Goal: Transaction & Acquisition: Purchase product/service

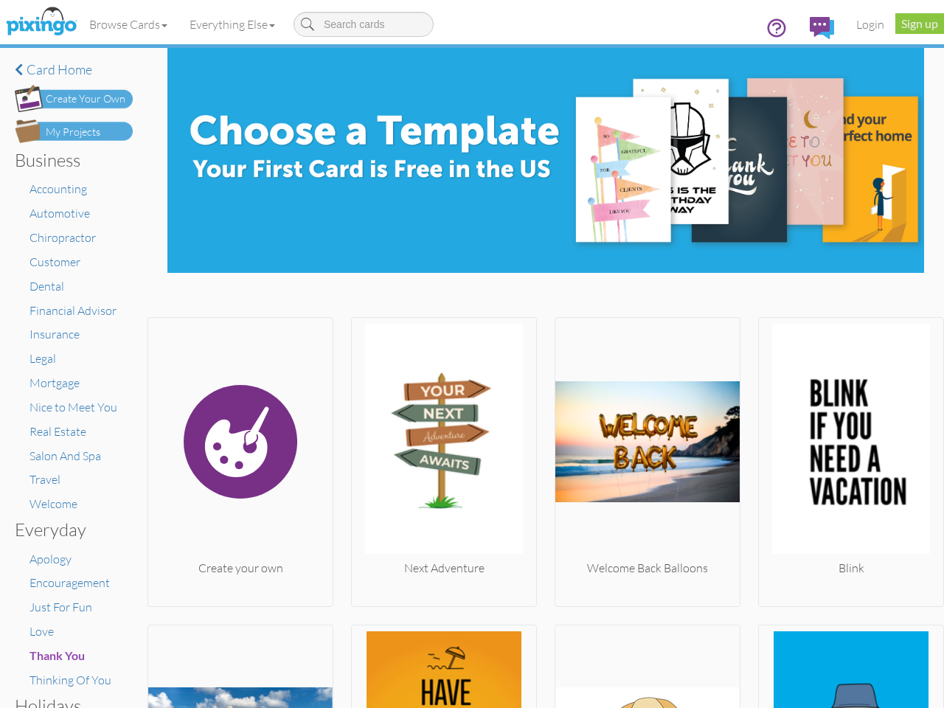
click at [472, 354] on img at bounding box center [444, 442] width 184 height 236
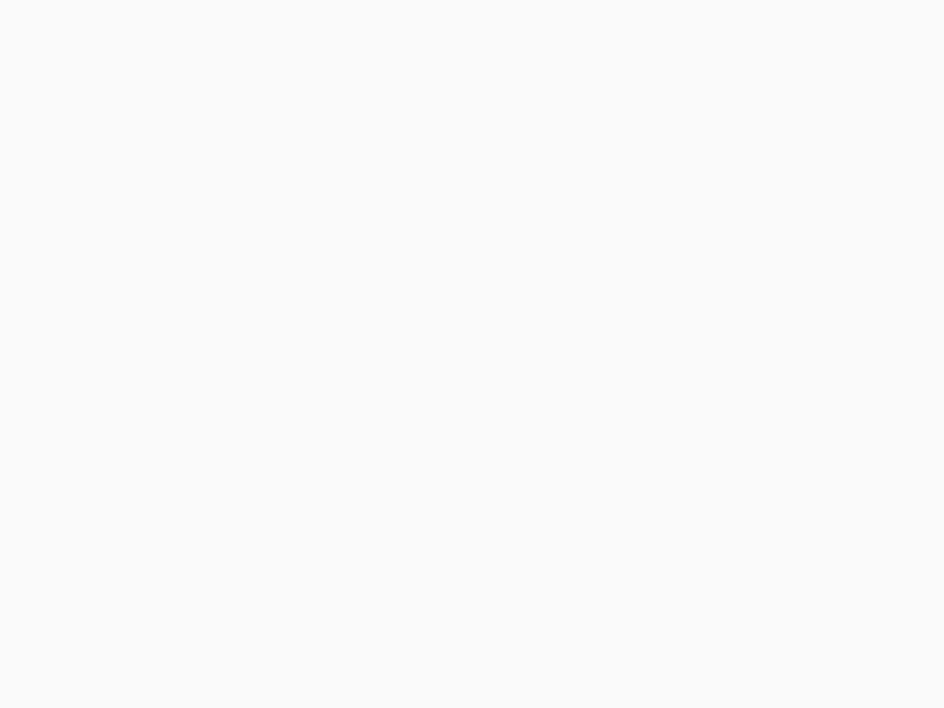
click at [129, 24] on body at bounding box center [472, 354] width 944 height 708
click at [235, 24] on body at bounding box center [472, 354] width 944 height 708
click at [239, 458] on body at bounding box center [472, 354] width 944 height 708
click at [439, 458] on body at bounding box center [472, 354] width 944 height 708
click at [640, 458] on body at bounding box center [472, 354] width 944 height 708
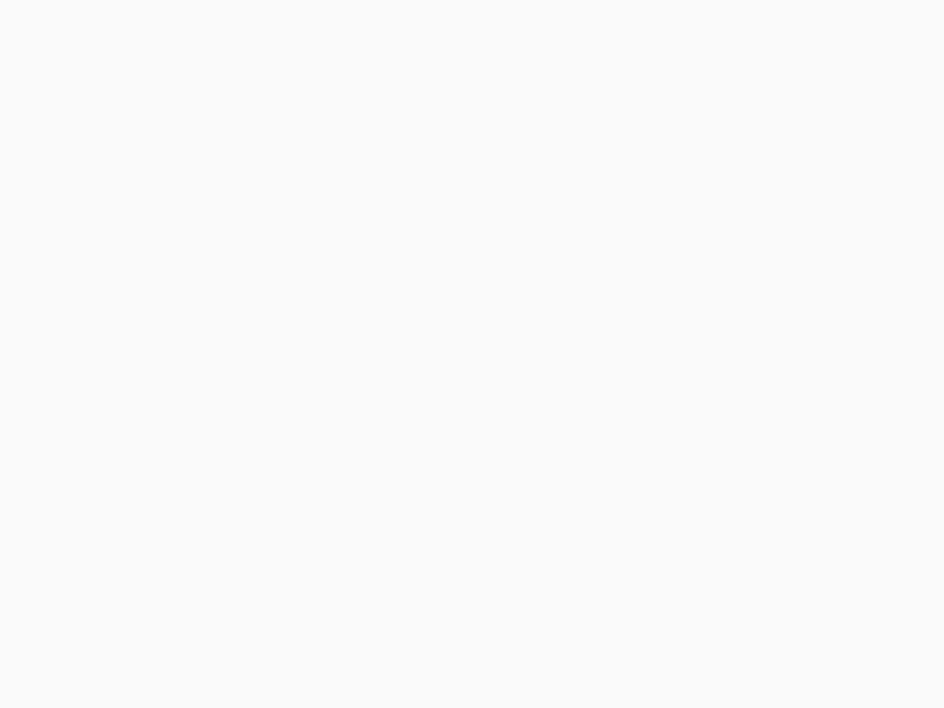
click at [840, 458] on body at bounding box center [472, 354] width 944 height 708
click at [239, 664] on body at bounding box center [472, 354] width 944 height 708
click at [439, 664] on body at bounding box center [472, 354] width 944 height 708
click at [640, 664] on body at bounding box center [472, 354] width 944 height 708
